Goal: Leave review/rating: Share an evaluation or opinion about a product, service, or content

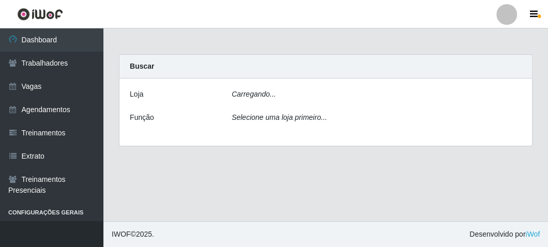
click at [293, 96] on div "Carregando..." at bounding box center [377, 96] width 306 height 15
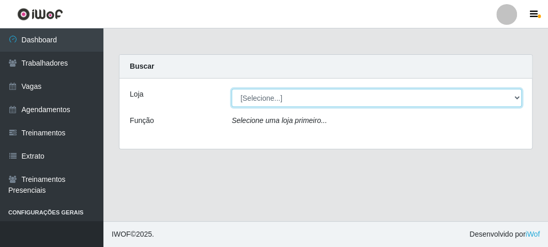
drag, startPoint x: 269, startPoint y: 92, endPoint x: 265, endPoint y: 106, distance: 14.1
click at [269, 92] on select "[Selecione...] FrigoMaster" at bounding box center [377, 98] width 290 height 18
select select "392"
click at [232, 89] on select "[Selecione...] FrigoMaster" at bounding box center [377, 98] width 290 height 18
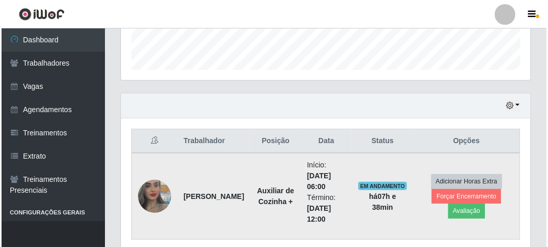
scroll to position [339, 0]
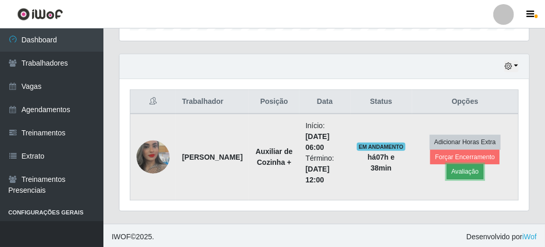
click at [457, 168] on button "Avaliação" at bounding box center [465, 171] width 37 height 14
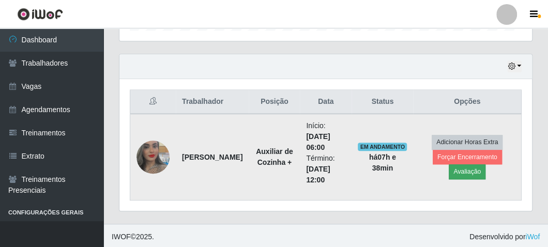
scroll to position [214, 405]
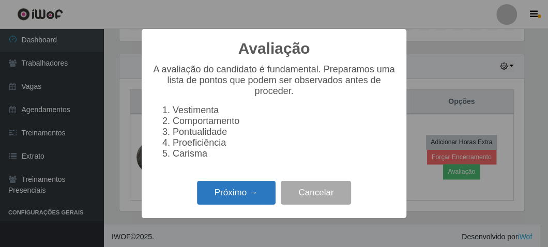
click at [258, 199] on button "Próximo →" at bounding box center [236, 193] width 79 height 24
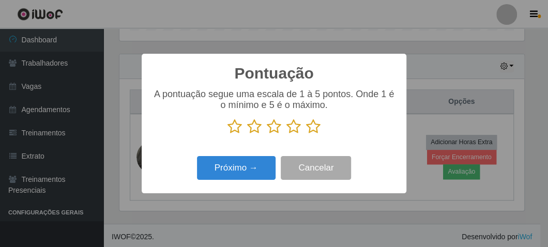
click at [310, 130] on icon at bounding box center [313, 127] width 14 height 16
click at [306, 134] on input "radio" at bounding box center [306, 134] width 0 height 0
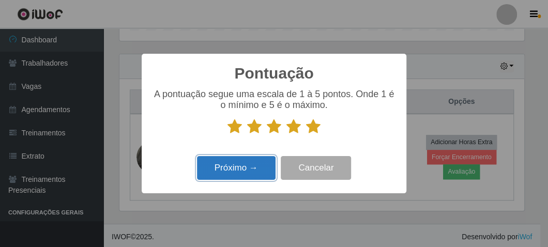
click at [267, 160] on button "Próximo →" at bounding box center [236, 168] width 79 height 24
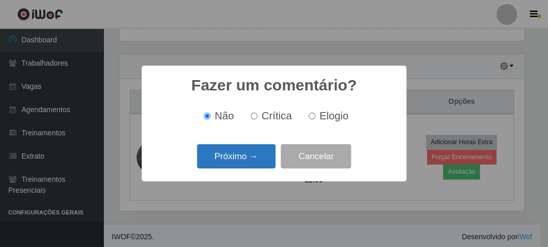
click at [265, 159] on button "Próximo →" at bounding box center [236, 156] width 79 height 24
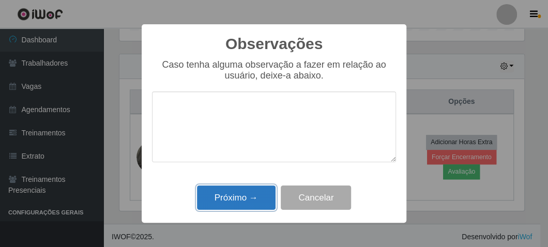
click at [247, 197] on button "Próximo →" at bounding box center [236, 198] width 79 height 24
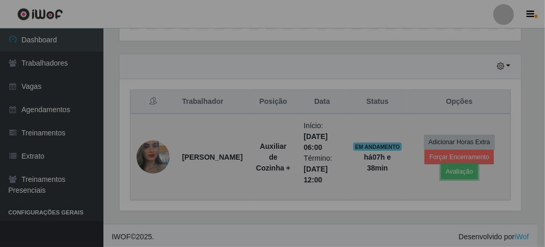
scroll to position [214, 410]
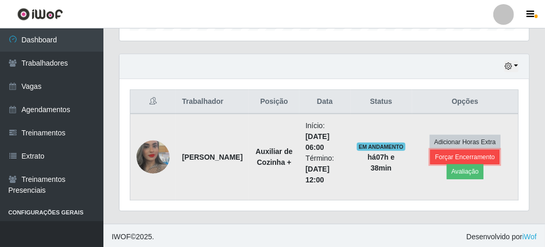
click at [448, 157] on button "Forçar Encerramento" at bounding box center [464, 157] width 69 height 14
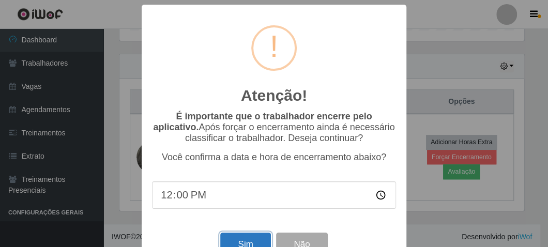
click at [226, 245] on button "Sim" at bounding box center [245, 245] width 50 height 24
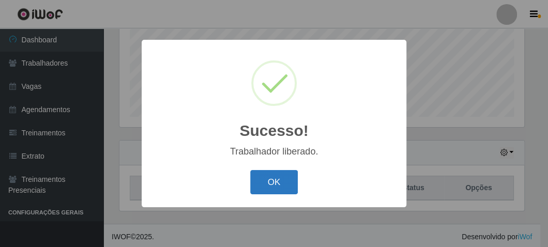
click at [289, 179] on button "OK" at bounding box center [274, 182] width 48 height 24
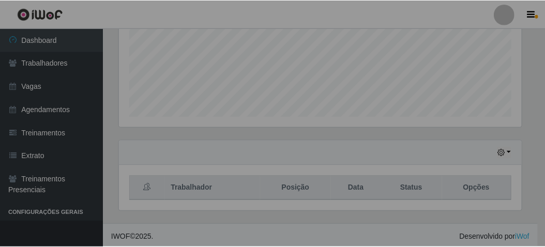
scroll to position [214, 410]
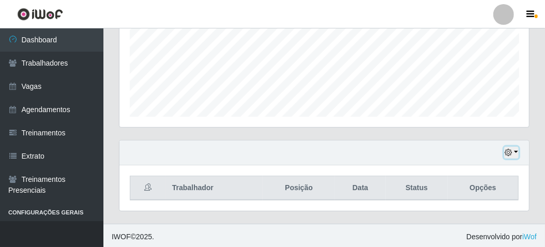
click at [513, 147] on button "button" at bounding box center [511, 153] width 14 height 12
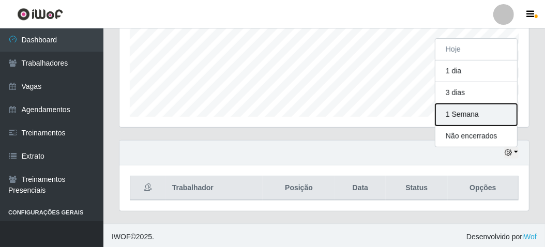
click at [479, 117] on button "1 Semana" at bounding box center [476, 115] width 82 height 22
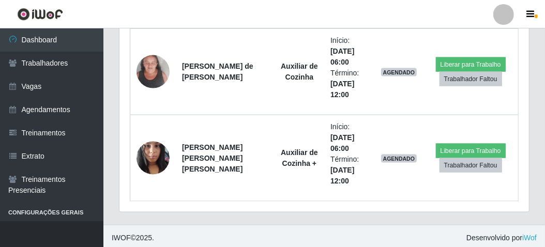
scroll to position [771, 0]
